Goal: Task Accomplishment & Management: Use online tool/utility

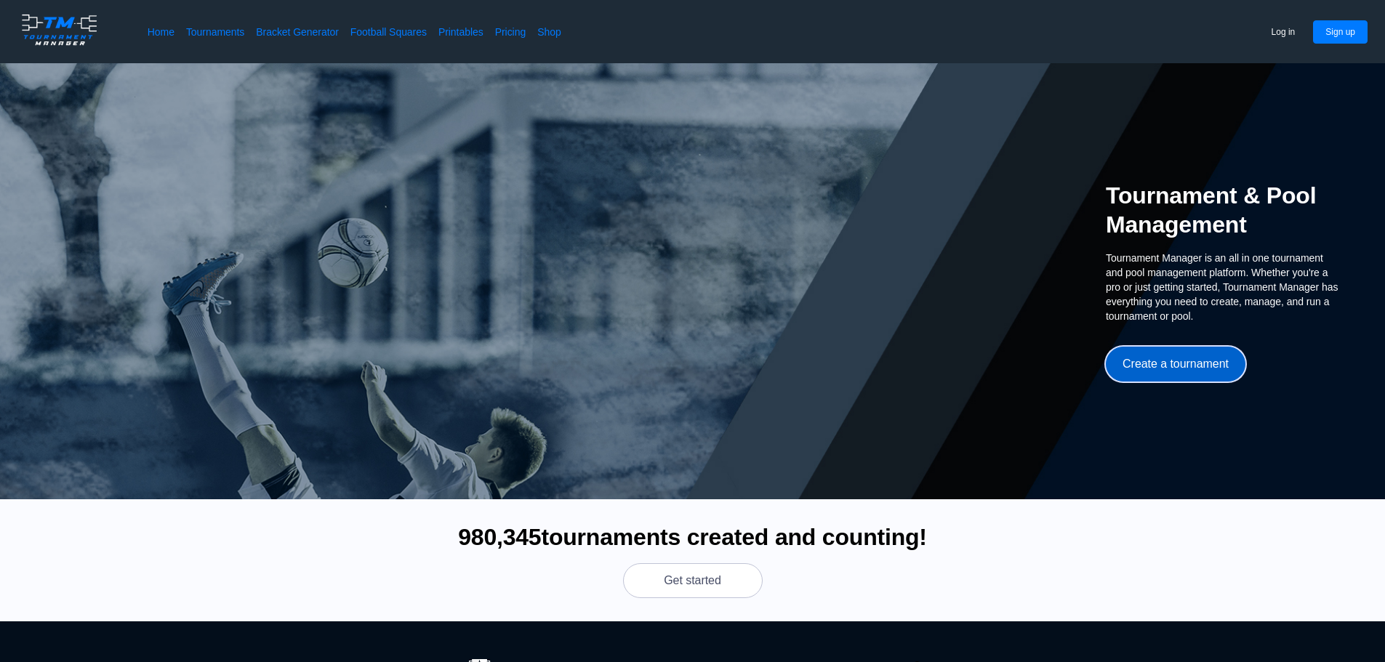
click at [1177, 357] on button "Create a tournament" at bounding box center [1176, 364] width 140 height 35
